Goal: Find specific page/section: Find specific page/section

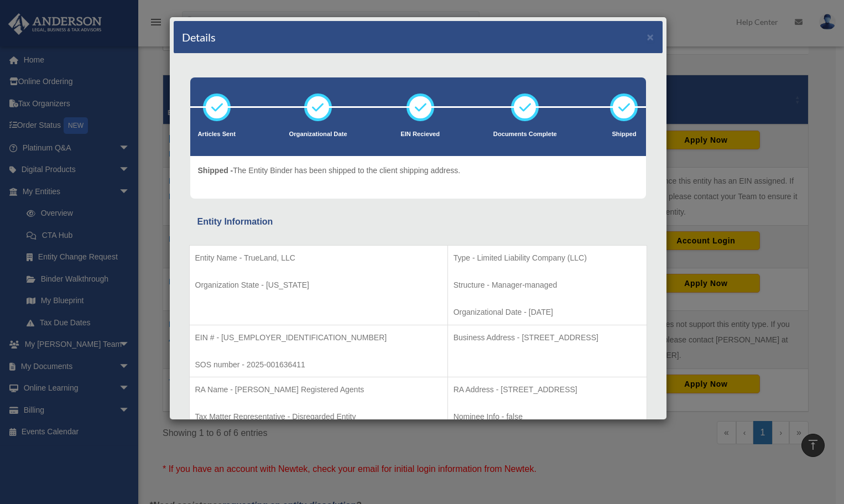
scroll to position [55, 0]
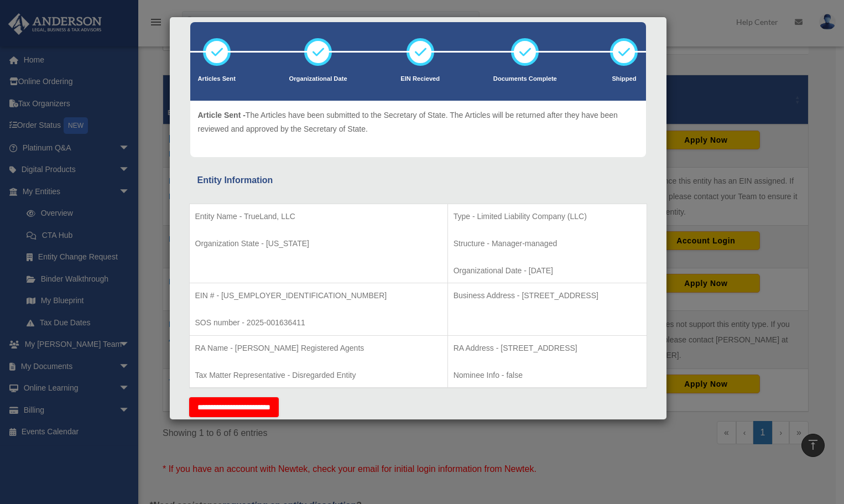
click at [728, 129] on div "Details × Articles Sent Organizational Date" at bounding box center [422, 252] width 844 height 504
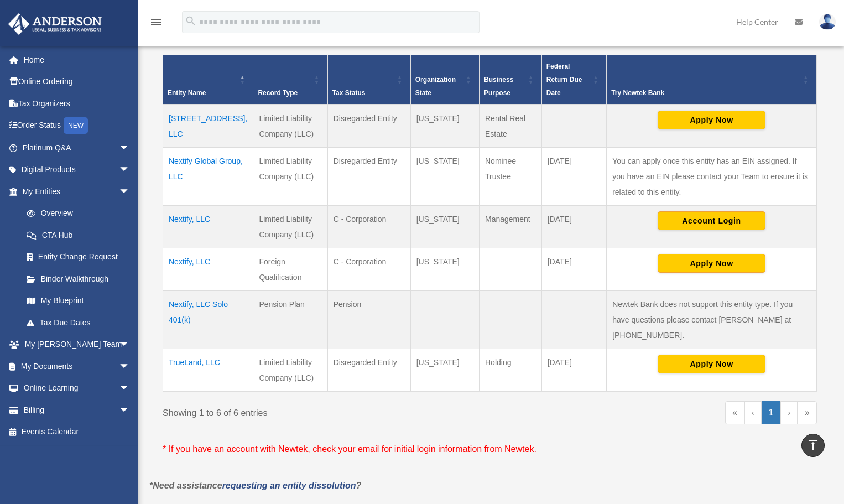
scroll to position [240, 0]
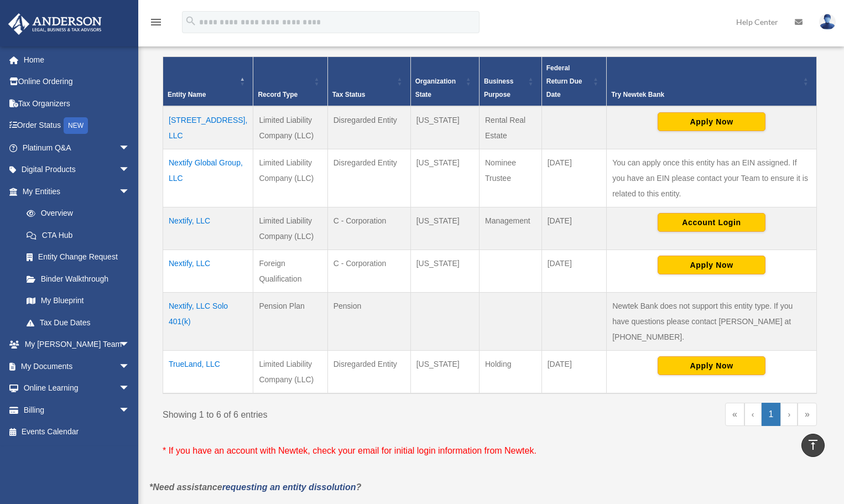
click at [191, 276] on td "Nextify, LLC" at bounding box center [208, 271] width 90 height 43
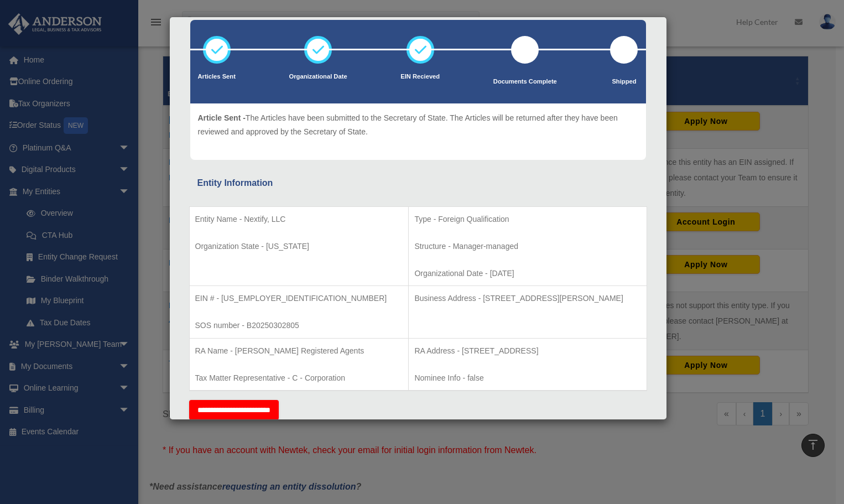
scroll to position [111, 0]
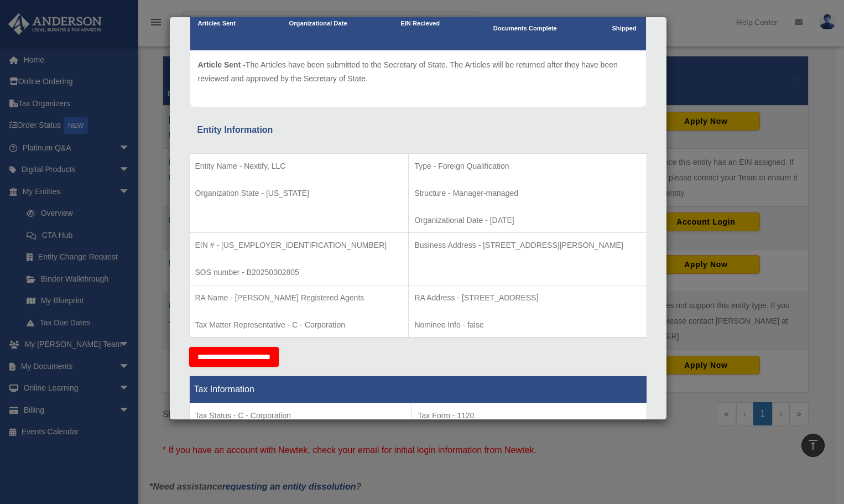
click at [760, 149] on div "Details × Articles Sent Organizational Date" at bounding box center [422, 252] width 844 height 504
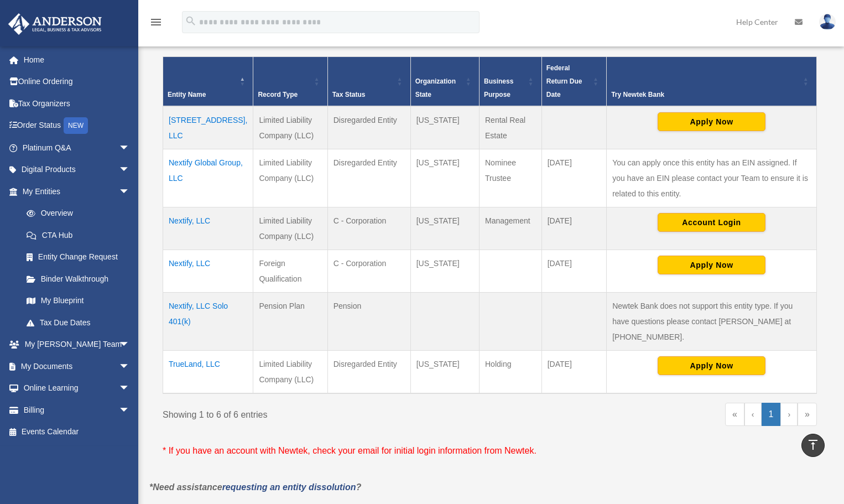
click at [198, 233] on td "Nextify, LLC" at bounding box center [208, 228] width 90 height 43
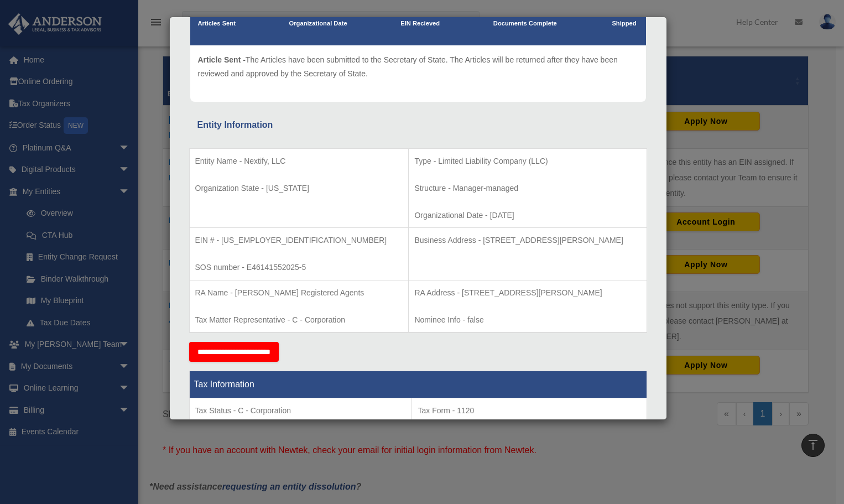
click at [790, 252] on div "Details × Articles Sent Organizational Date" at bounding box center [422, 252] width 844 height 504
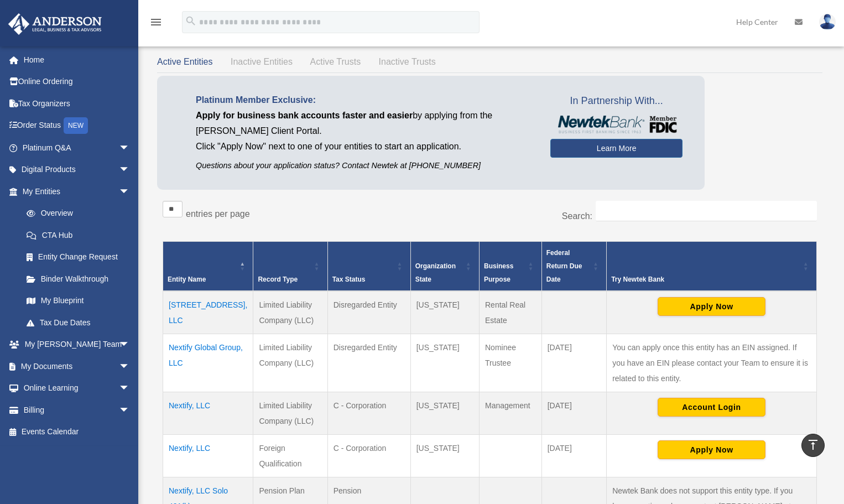
scroll to position [0, 0]
